Goal: Information Seeking & Learning: Learn about a topic

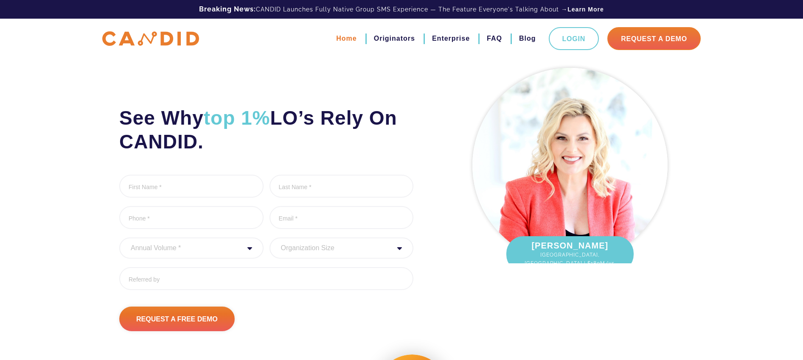
click at [347, 35] on link "Home" at bounding box center [346, 38] width 20 height 14
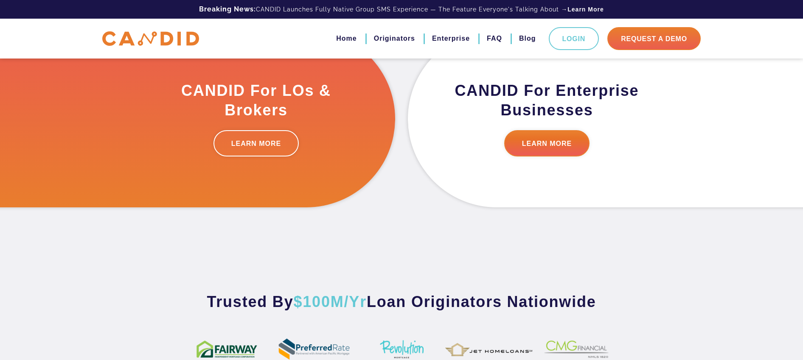
scroll to position [309, 0]
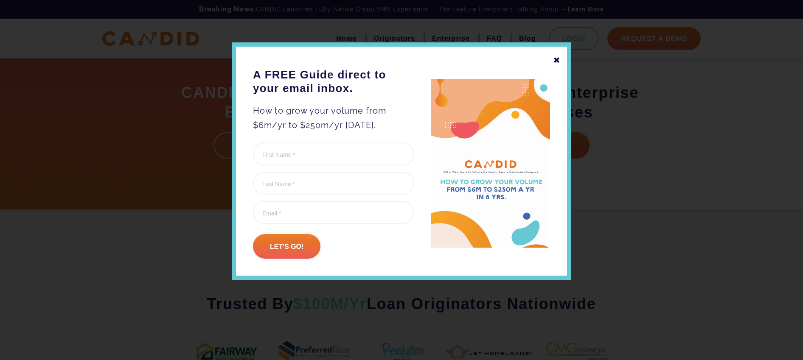
click at [557, 61] on div "✖" at bounding box center [557, 60] width 8 height 14
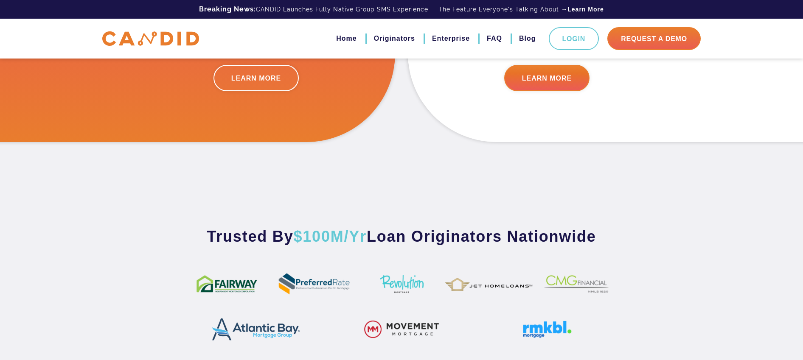
scroll to position [328, 0]
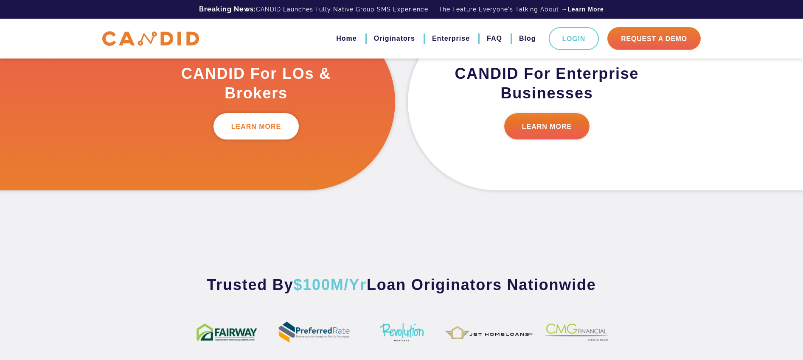
click at [270, 126] on link "LEARN MORE" at bounding box center [256, 126] width 86 height 26
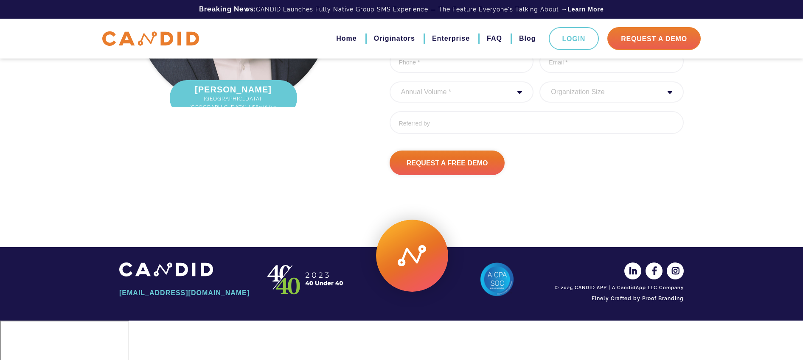
scroll to position [2870, 0]
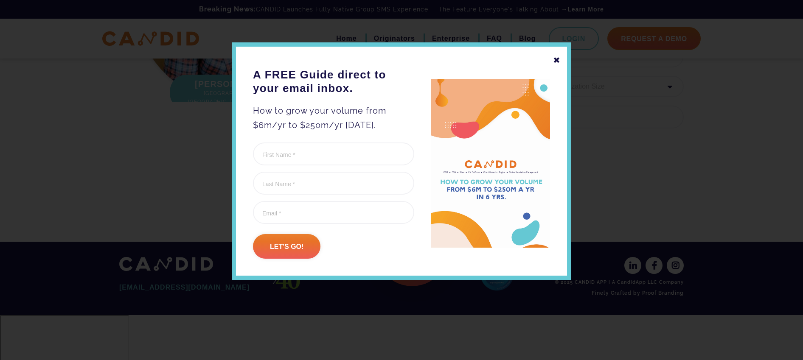
click at [555, 60] on div "✖" at bounding box center [557, 60] width 8 height 14
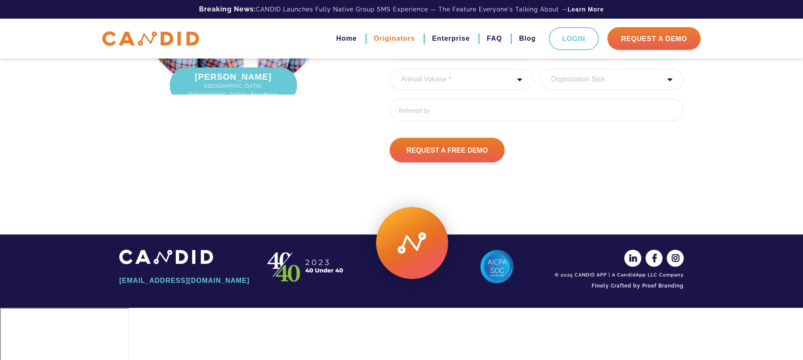
scroll to position [2843, 0]
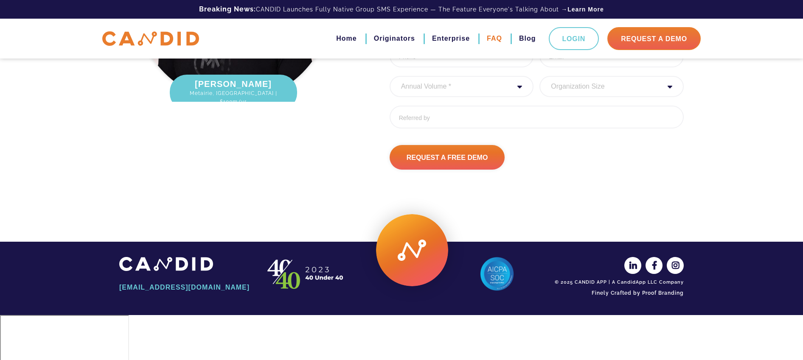
click at [497, 39] on link "FAQ" at bounding box center [494, 38] width 15 height 14
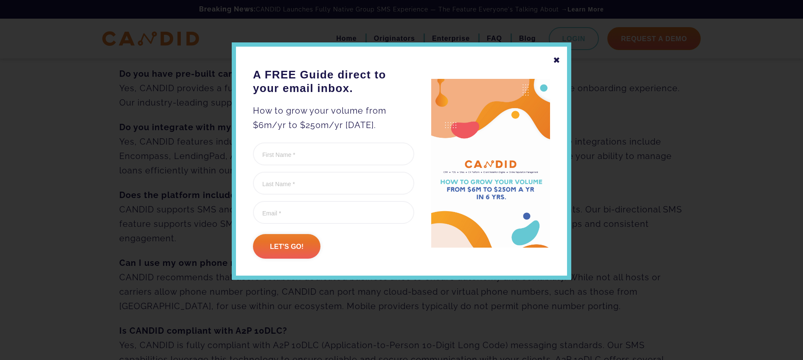
scroll to position [300, 0]
click at [557, 60] on div "✖" at bounding box center [557, 60] width 8 height 14
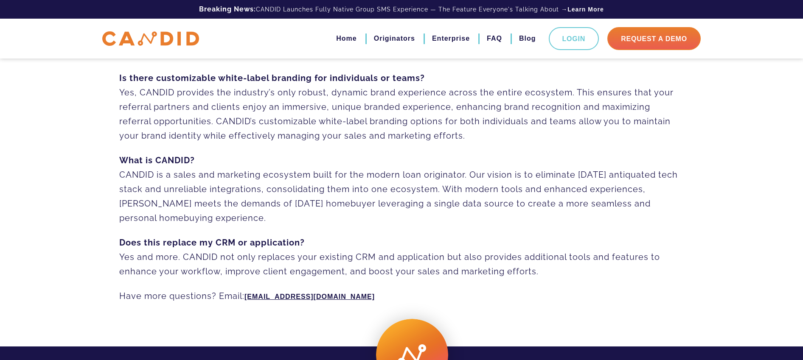
scroll to position [627, 0]
